Goal: Book appointment/travel/reservation

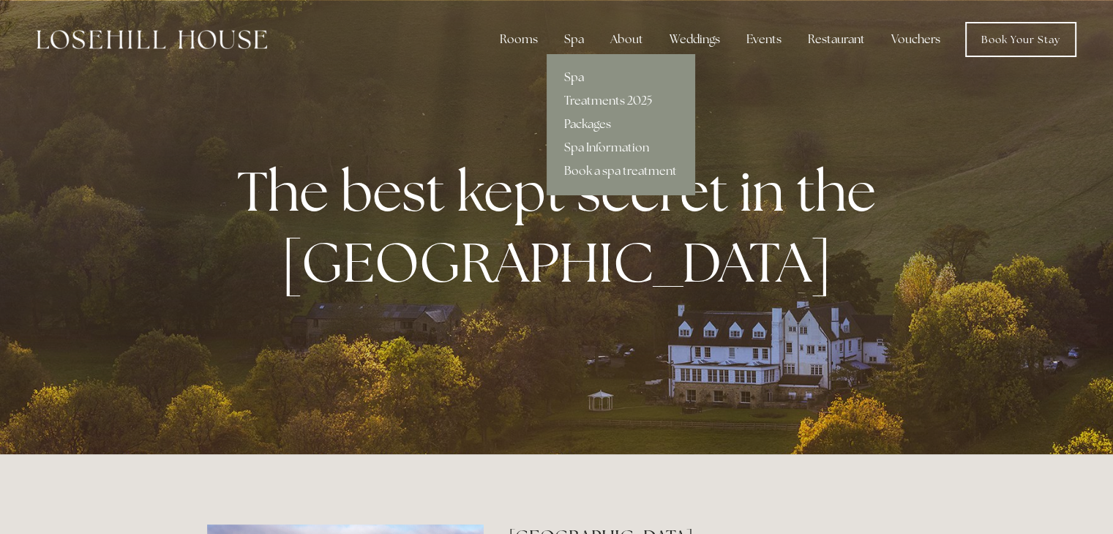
click at [573, 80] on link "Spa" at bounding box center [621, 77] width 148 height 23
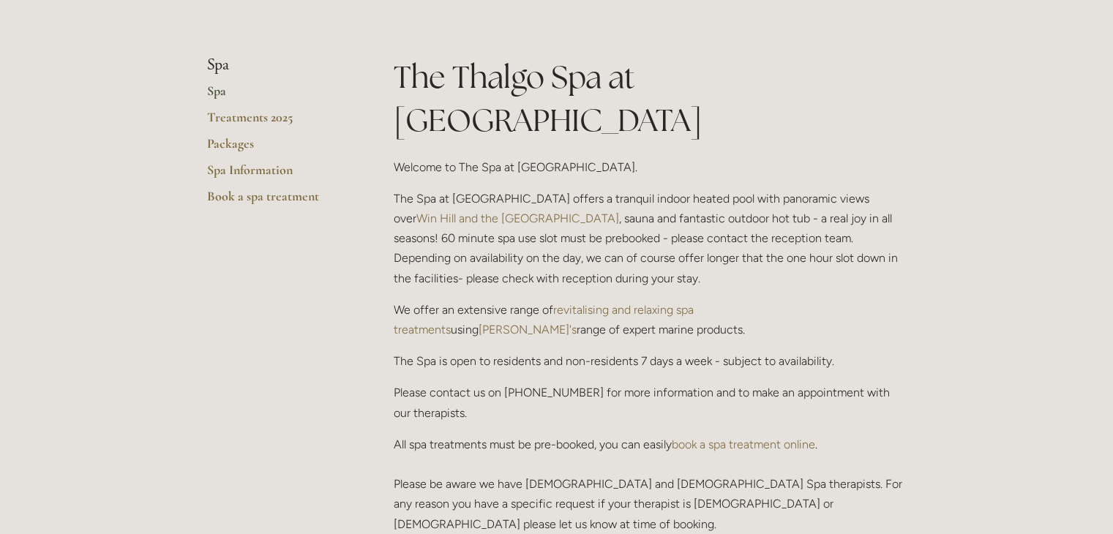
scroll to position [293, 0]
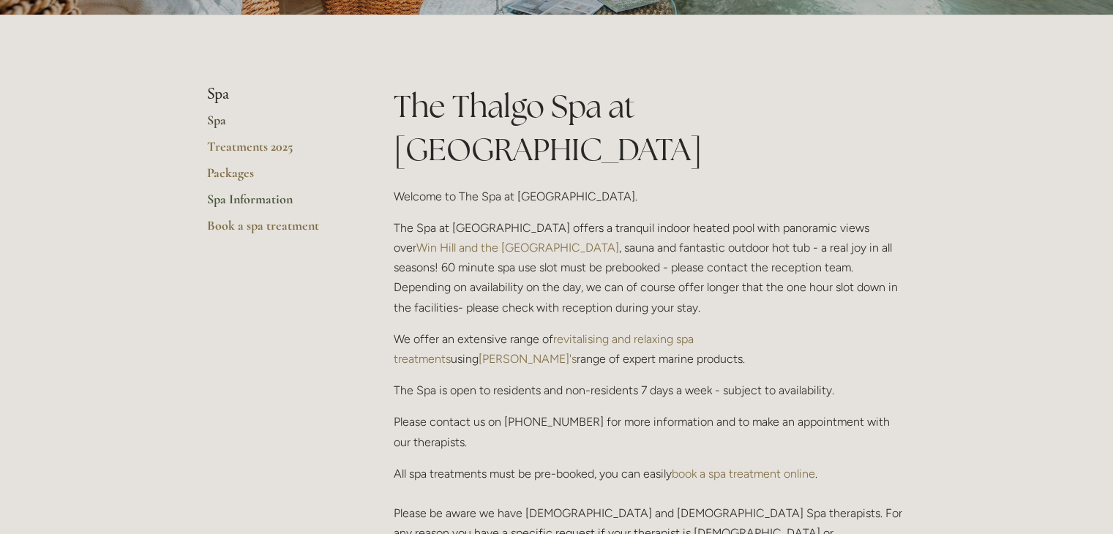
click at [241, 198] on link "Spa Information" at bounding box center [277, 204] width 140 height 26
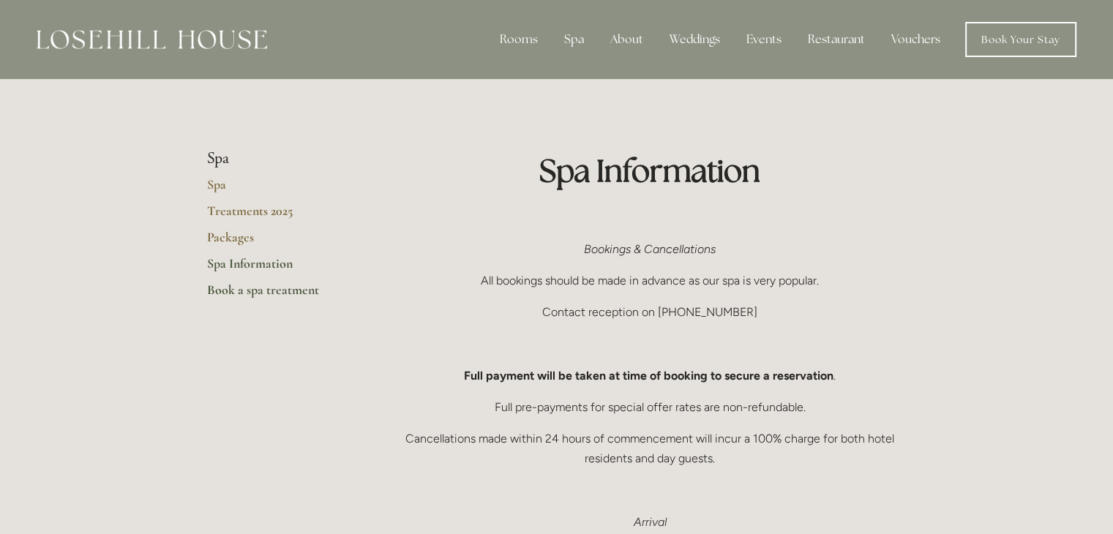
click at [260, 288] on link "Book a spa treatment" at bounding box center [277, 295] width 140 height 26
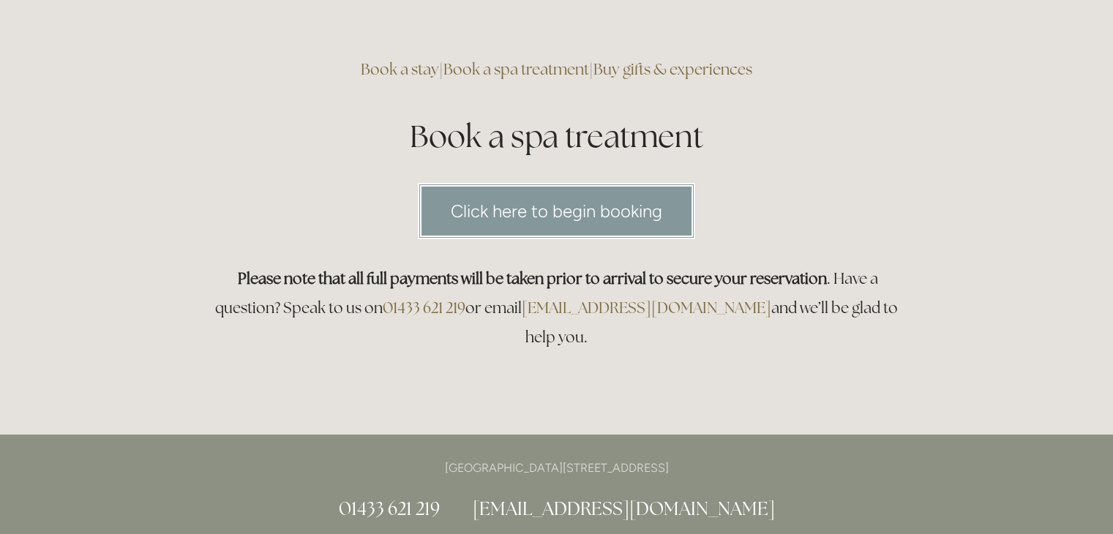
scroll to position [88, 0]
click at [535, 206] on link "Click here to begin booking" at bounding box center [556, 212] width 277 height 56
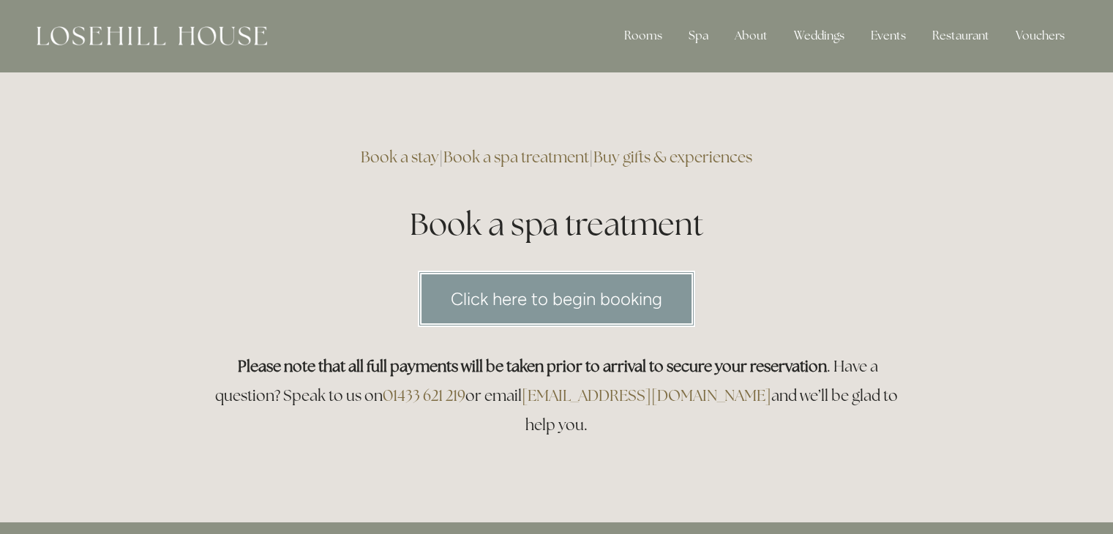
scroll to position [0, 0]
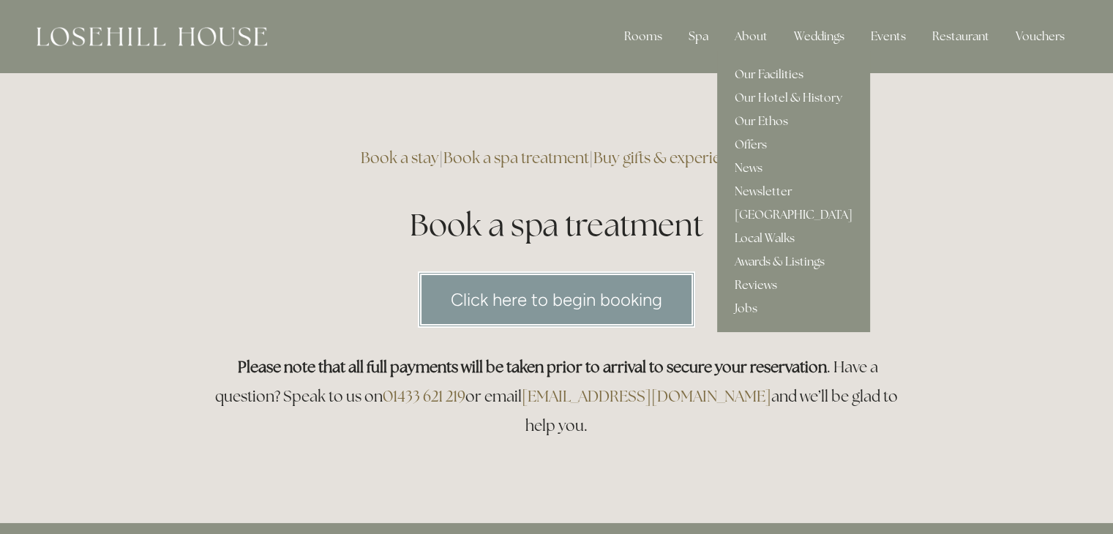
click at [767, 73] on link "Our Facilities" at bounding box center [793, 74] width 153 height 23
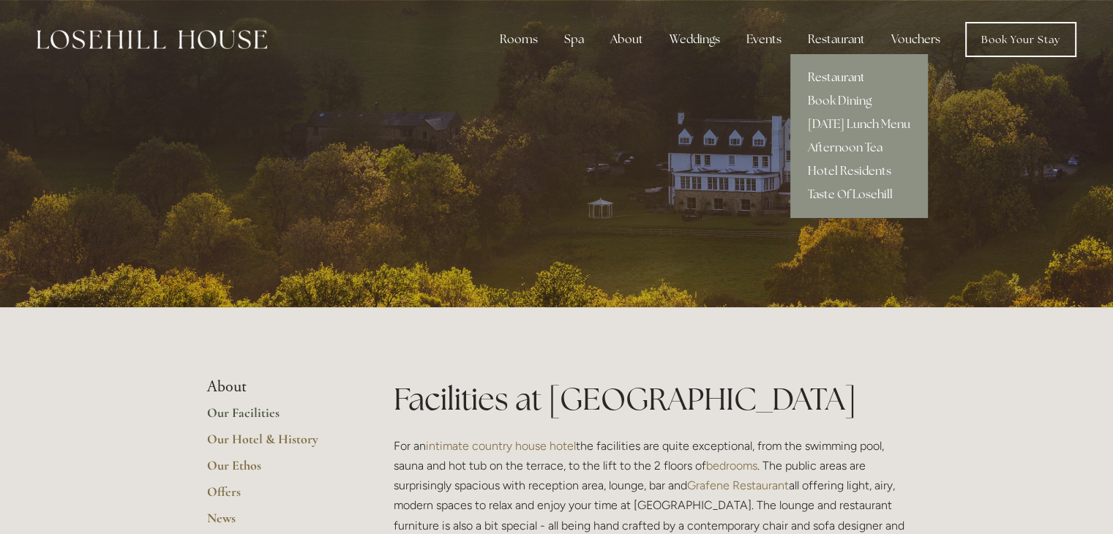
click at [833, 74] on link "Restaurant" at bounding box center [859, 77] width 138 height 23
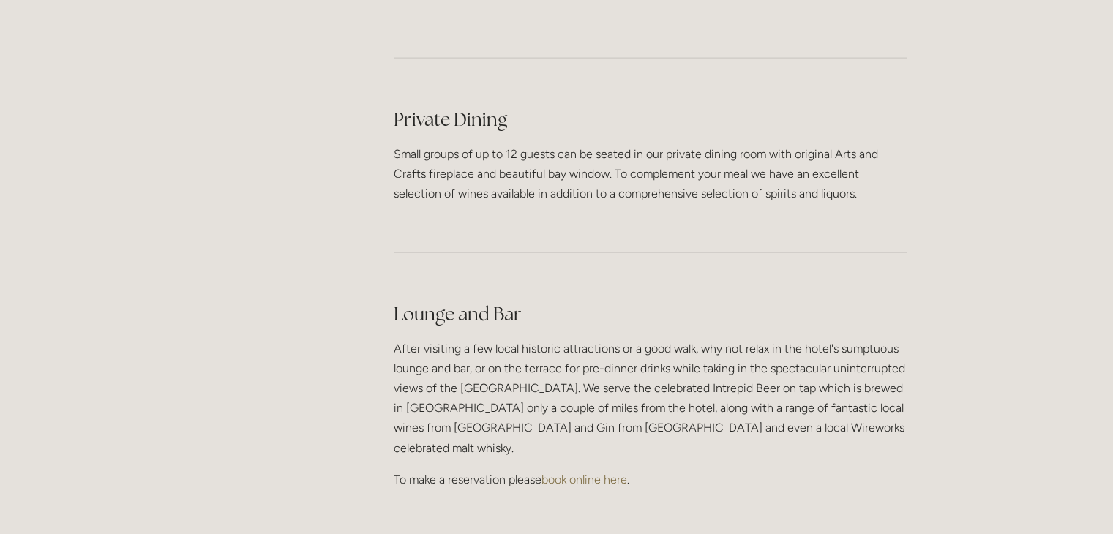
scroll to position [3585, 0]
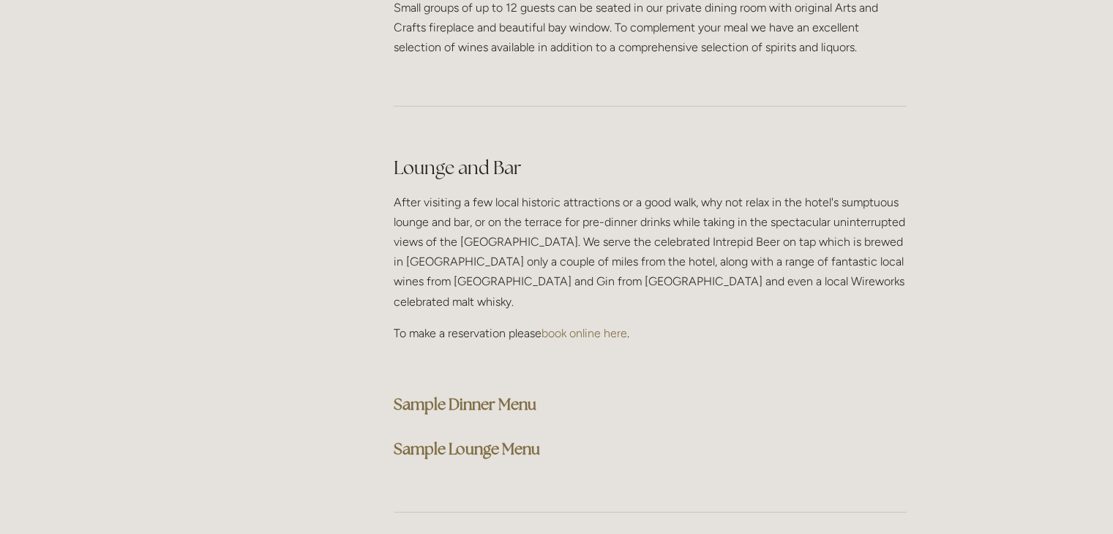
click at [468, 394] on strong "Sample Dinner Menu" at bounding box center [465, 404] width 143 height 20
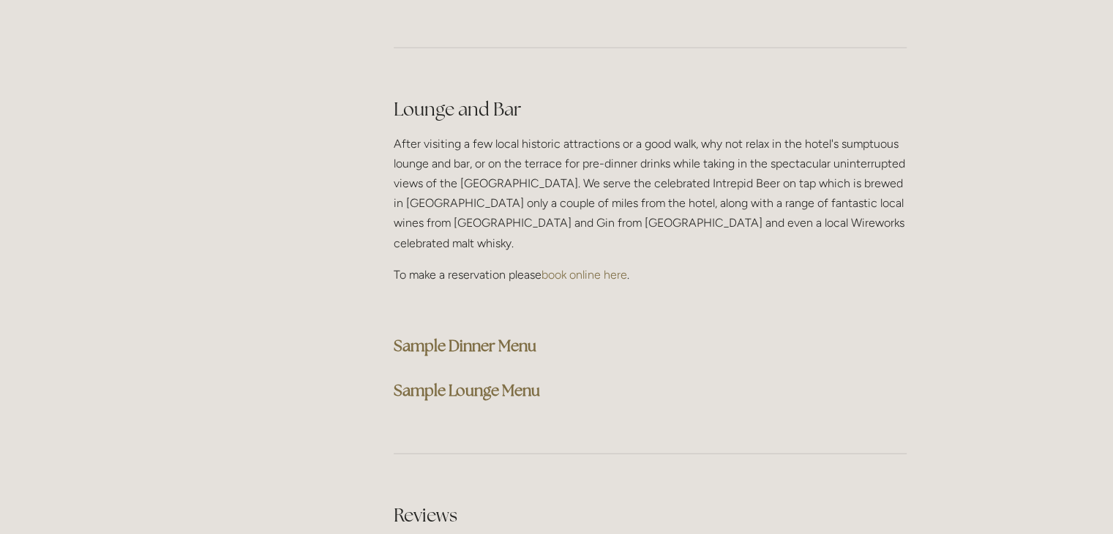
scroll to position [3805, 0]
